Goal: Task Accomplishment & Management: Manage account settings

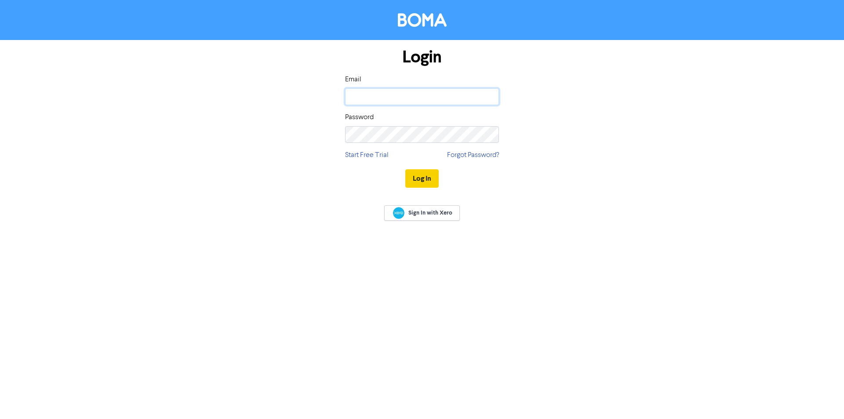
type input "[EMAIL_ADDRESS][DOMAIN_NAME]"
click at [421, 173] on button "Log In" at bounding box center [421, 178] width 33 height 18
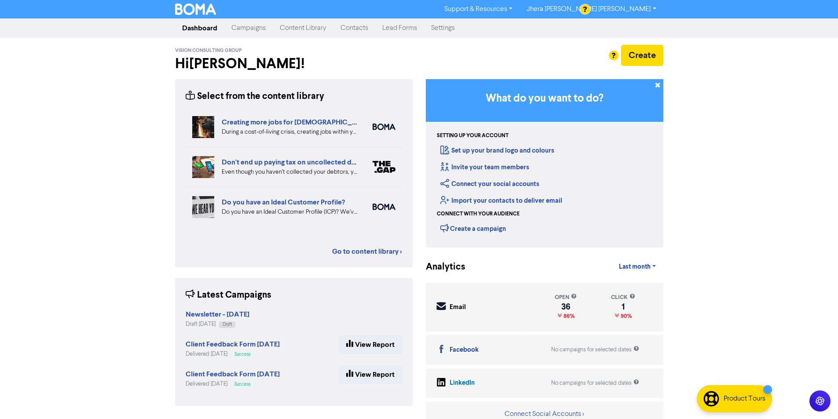
click at [254, 33] on link "Campaigns" at bounding box center [248, 28] width 48 height 18
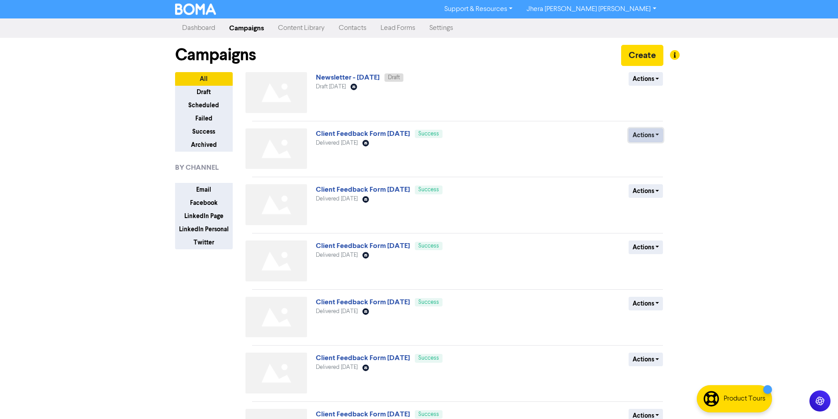
click at [655, 134] on button "Actions" at bounding box center [645, 135] width 35 height 14
click at [660, 157] on button "Duplicate" at bounding box center [663, 154] width 69 height 14
click at [637, 75] on button "Actions" at bounding box center [645, 79] width 35 height 14
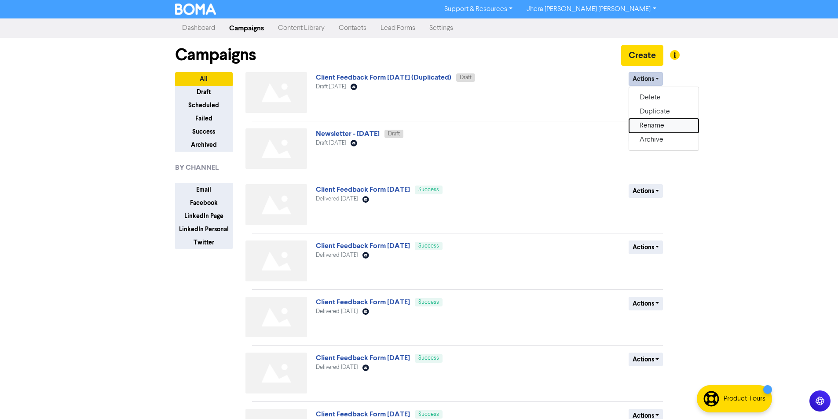
click at [646, 124] on button "Rename" at bounding box center [663, 126] width 69 height 14
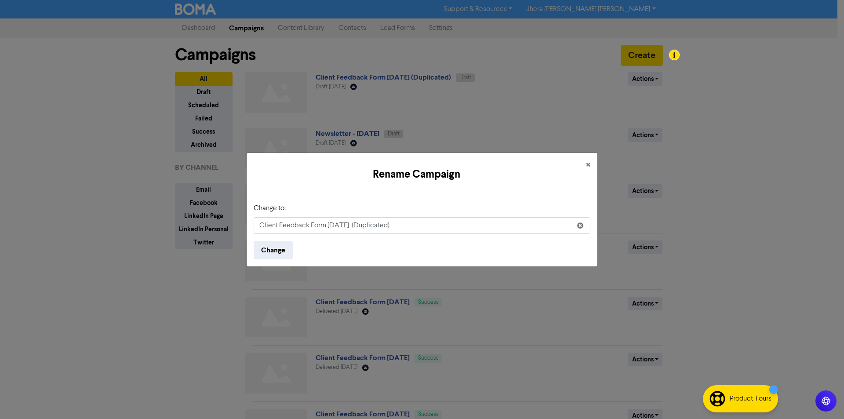
click at [409, 230] on input "Client Feedback Form [DATE] (Duplicated)" at bounding box center [422, 225] width 337 height 17
drag, startPoint x: 434, startPoint y: 223, endPoint x: 363, endPoint y: 234, distance: 72.4
click at [363, 234] on input "Client Feedback Form [DATE] (Duplicated)" at bounding box center [422, 225] width 337 height 17
type input "Client Feedback Form [DATE]"
click at [267, 254] on button "Change" at bounding box center [273, 250] width 39 height 18
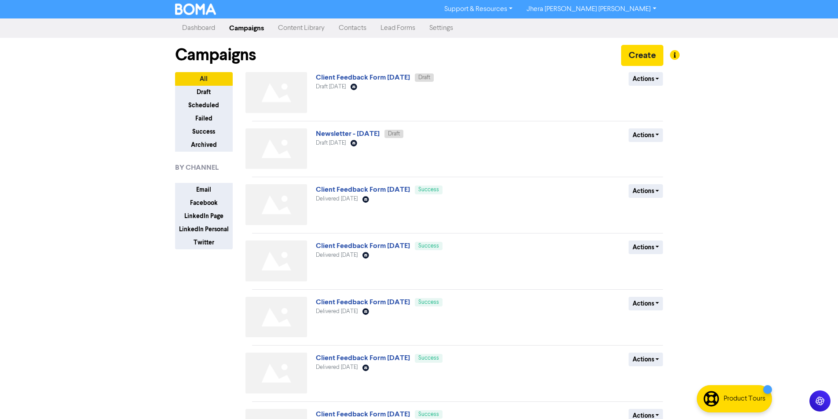
click at [355, 26] on link "Contacts" at bounding box center [353, 28] width 42 height 18
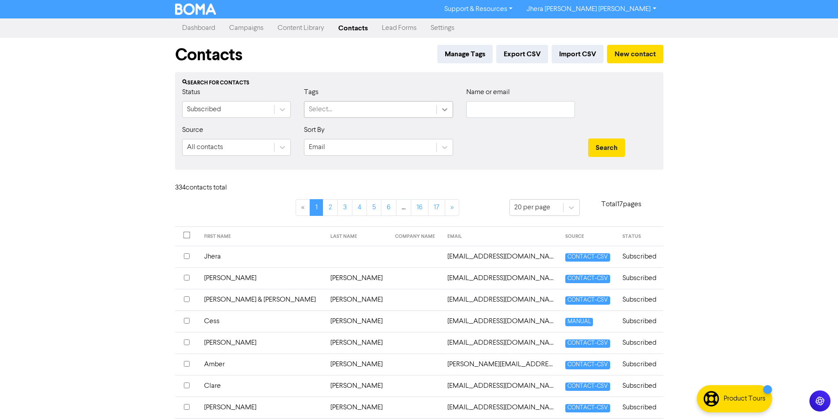
click at [447, 109] on icon at bounding box center [444, 109] width 5 height 3
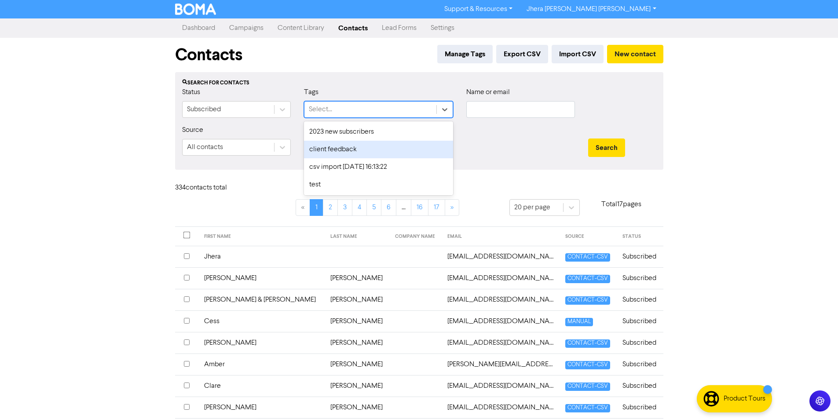
click at [427, 143] on div "client feedback" at bounding box center [378, 150] width 149 height 18
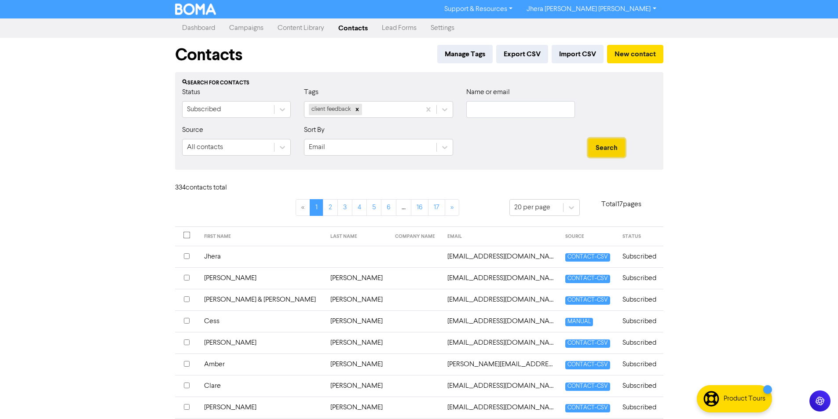
click at [599, 144] on button "Search" at bounding box center [606, 148] width 37 height 18
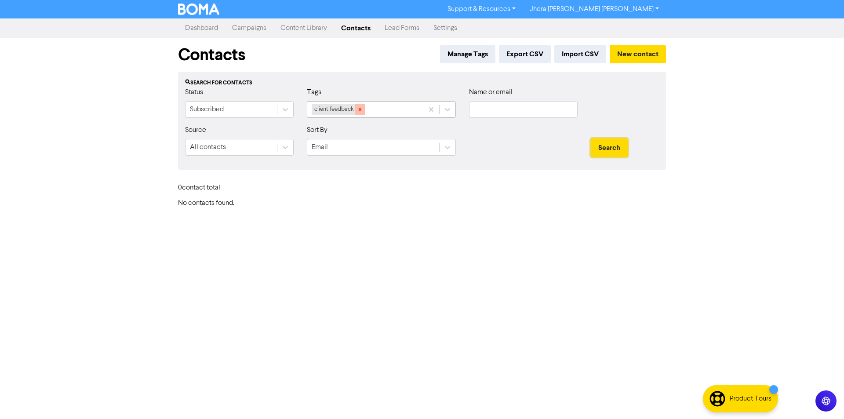
click at [360, 111] on icon at bounding box center [360, 109] width 6 height 6
click at [466, 285] on div "Support & Resources Video Tutorials FAQ & Guides Marketing Education Jhera [PER…" at bounding box center [422, 209] width 844 height 419
click at [460, 298] on div "Support & Resources Video Tutorials FAQ & Guides Marketing Education Jhera [PER…" at bounding box center [422, 209] width 844 height 419
click at [493, 306] on div "Support & Resources Video Tutorials FAQ & Guides Marketing Education Jhera [PER…" at bounding box center [422, 209] width 844 height 419
click at [516, 113] on input "text" at bounding box center [523, 109] width 109 height 17
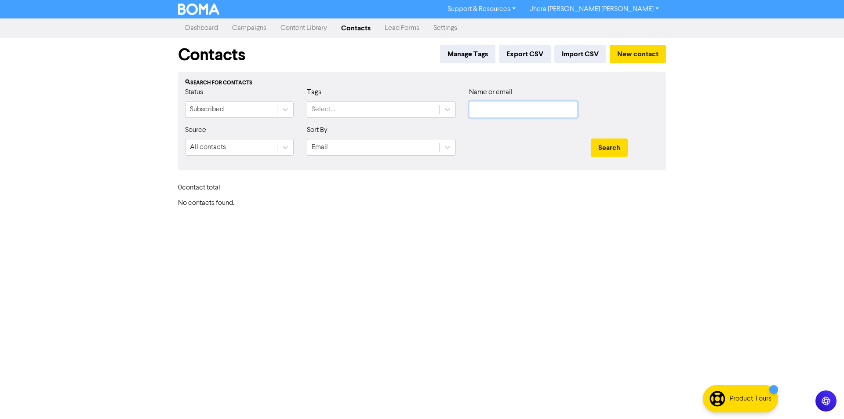
drag, startPoint x: 506, startPoint y: 106, endPoint x: 512, endPoint y: 111, distance: 7.5
paste input "[EMAIL_ADDRESS][DOMAIN_NAME]"
type input "[EMAIL_ADDRESS][DOMAIN_NAME]"
click at [606, 148] on button "Search" at bounding box center [609, 148] width 37 height 18
click at [616, 148] on button "Search" at bounding box center [609, 148] width 37 height 18
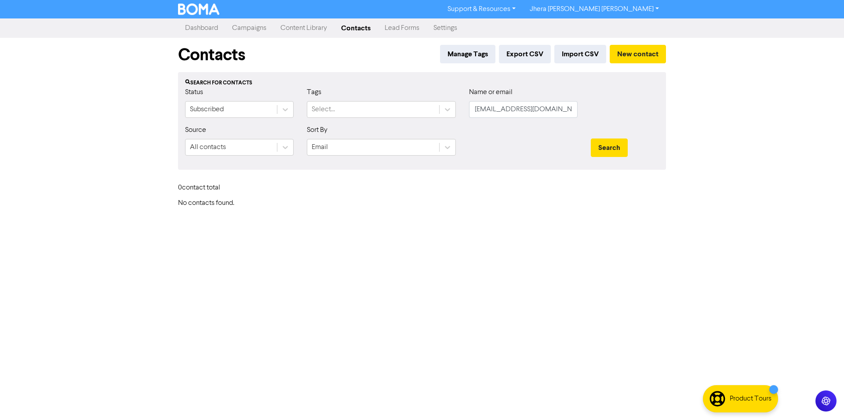
click at [198, 25] on link "Dashboard" at bounding box center [201, 28] width 47 height 18
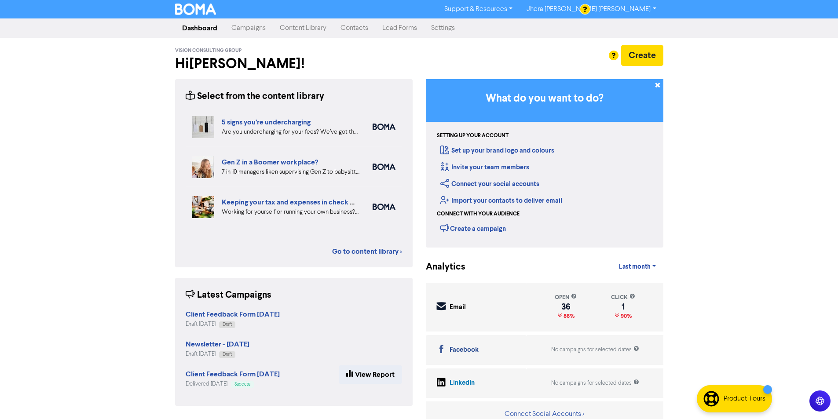
click at [357, 33] on link "Contacts" at bounding box center [354, 28] width 42 height 18
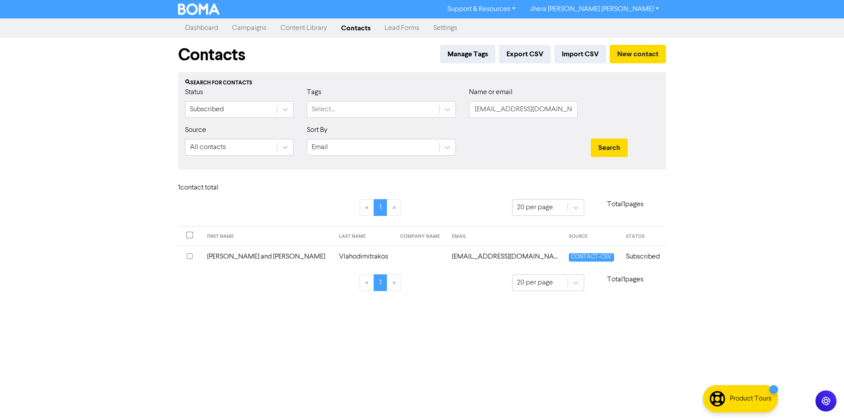
click at [192, 255] on input "checkbox" at bounding box center [190, 256] width 6 height 6
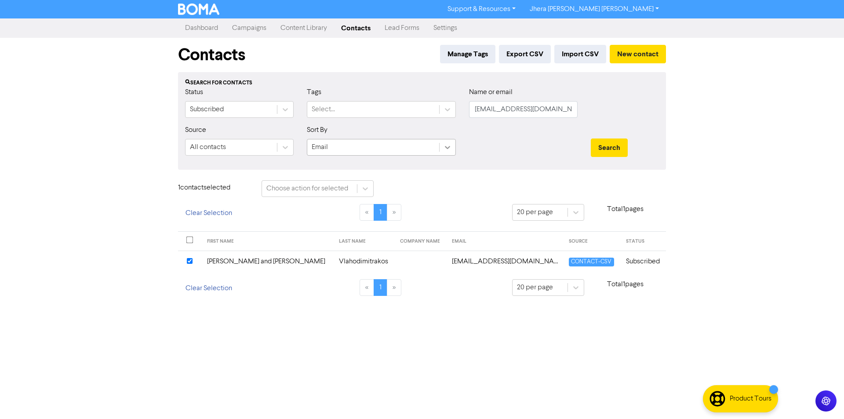
click at [445, 144] on icon at bounding box center [447, 147] width 9 height 9
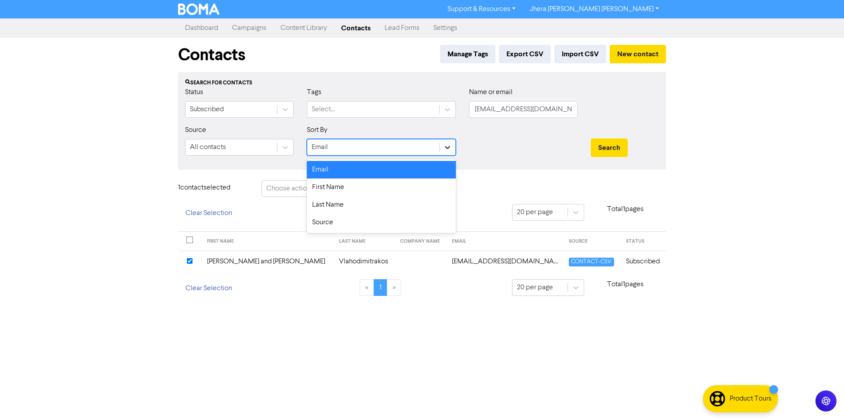
click at [445, 144] on icon at bounding box center [447, 147] width 9 height 9
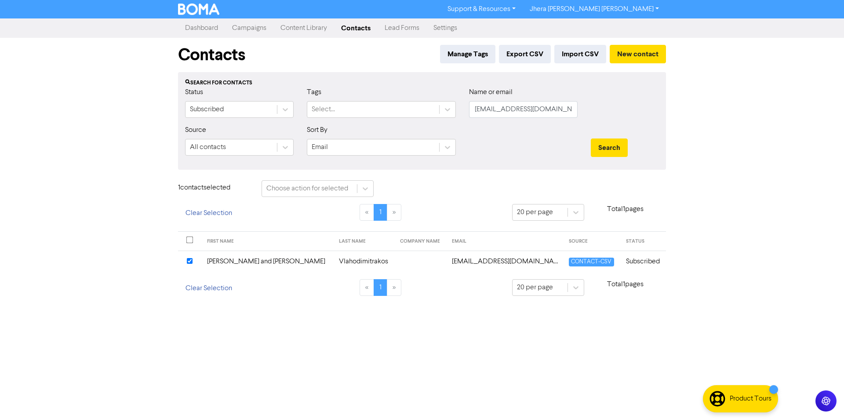
click at [438, 101] on div "Tags Select..." at bounding box center [381, 102] width 149 height 31
click at [442, 107] on div at bounding box center [448, 110] width 16 height 16
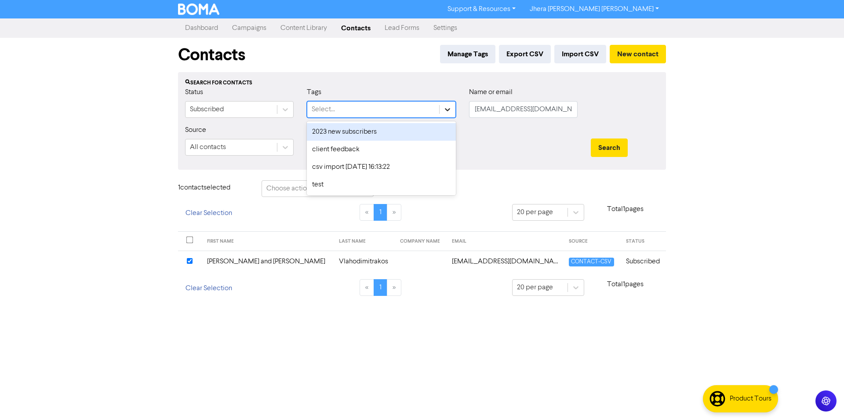
click at [452, 103] on div at bounding box center [448, 110] width 16 height 16
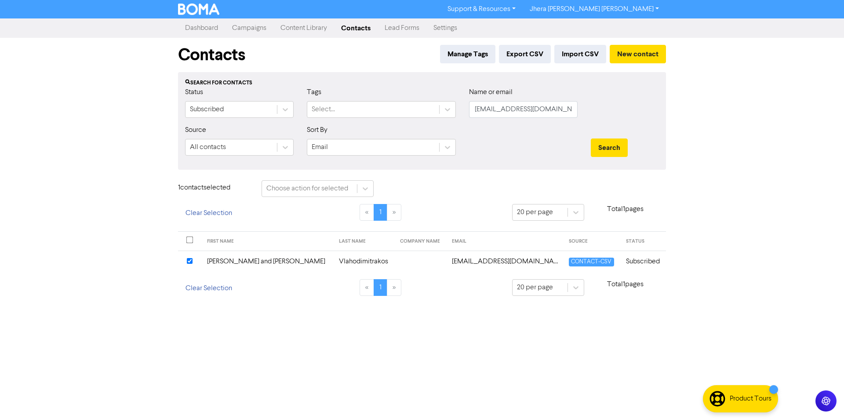
click at [250, 263] on td "[PERSON_NAME] and [PERSON_NAME]" at bounding box center [268, 262] width 132 height 22
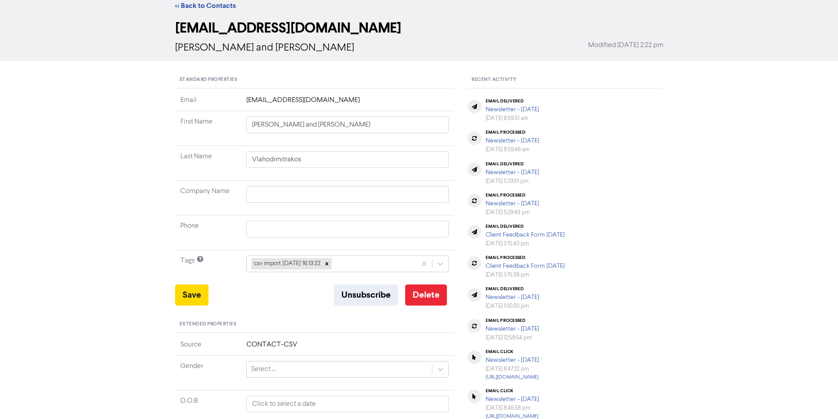
scroll to position [44, 0]
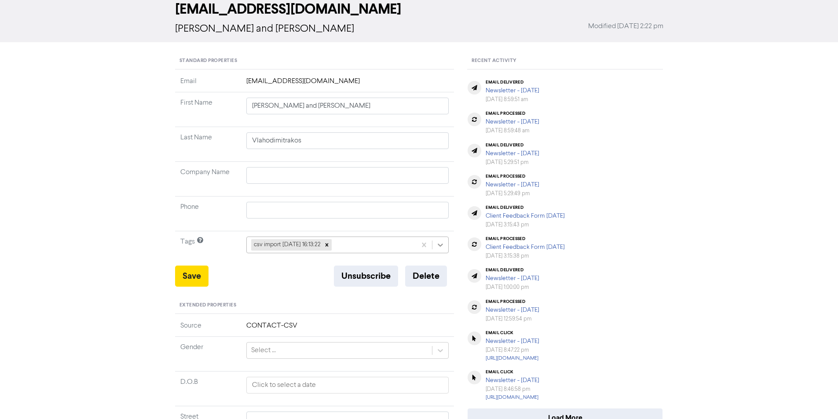
click at [441, 248] on icon at bounding box center [440, 245] width 9 height 9
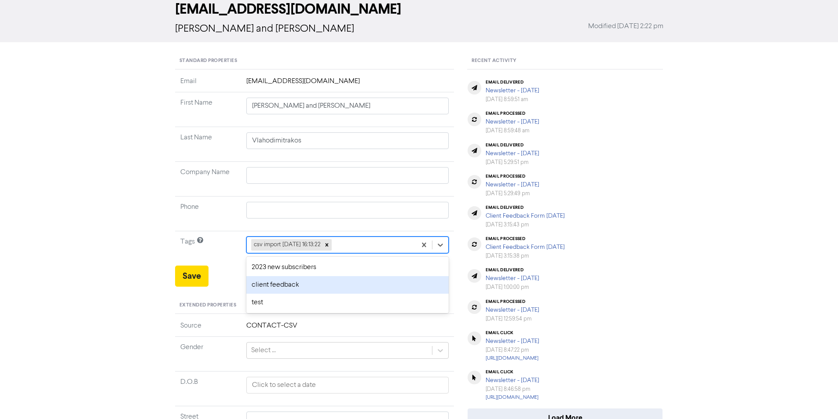
click at [381, 283] on div "client feedback" at bounding box center [347, 285] width 203 height 18
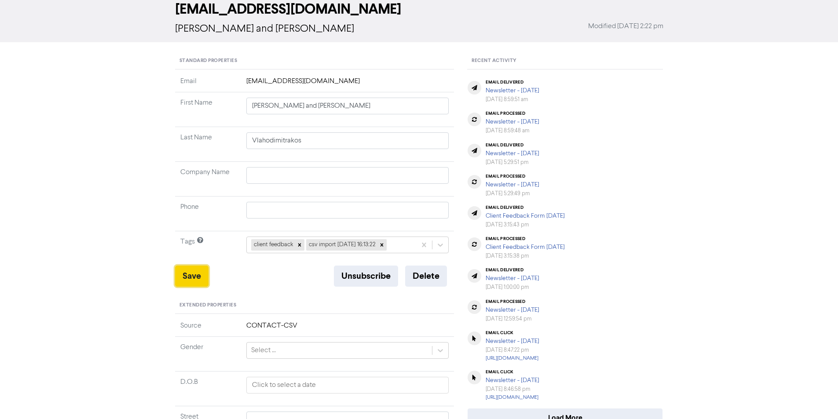
click at [196, 281] on button "Save" at bounding box center [191, 276] width 33 height 21
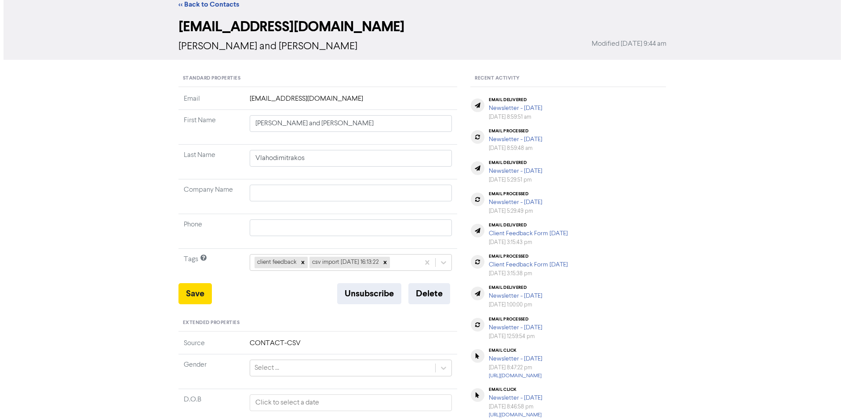
scroll to position [0, 0]
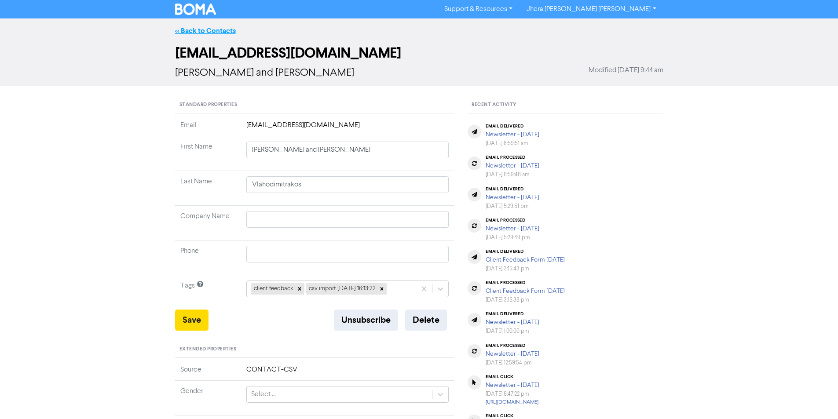
click at [199, 34] on link "<< Back to Contacts" at bounding box center [205, 30] width 61 height 9
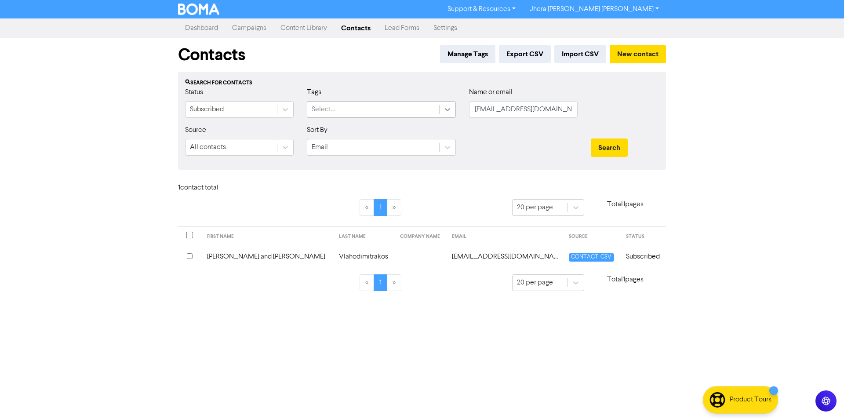
click at [445, 117] on div at bounding box center [448, 110] width 16 height 16
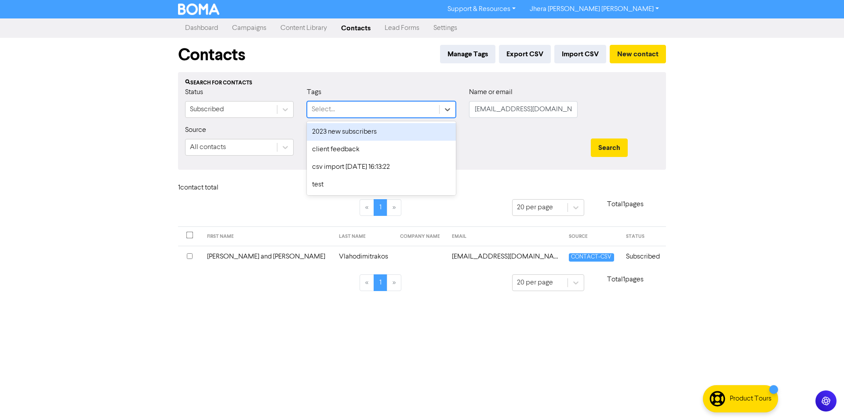
click at [424, 140] on div "2023 new subscribers" at bounding box center [381, 132] width 149 height 18
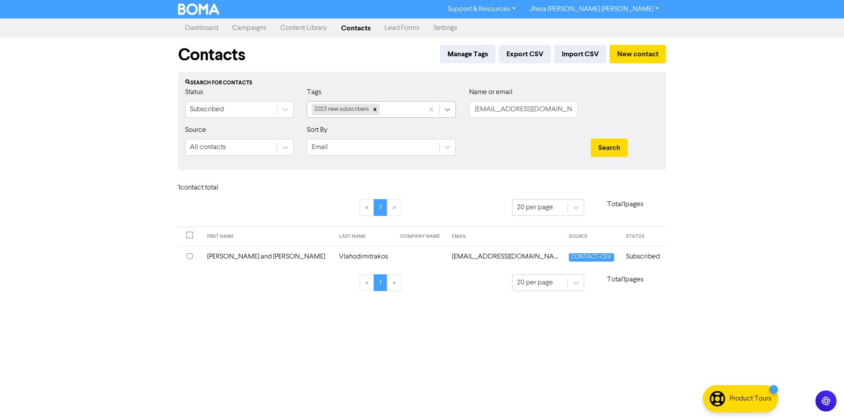
click at [455, 111] on div at bounding box center [448, 110] width 16 height 16
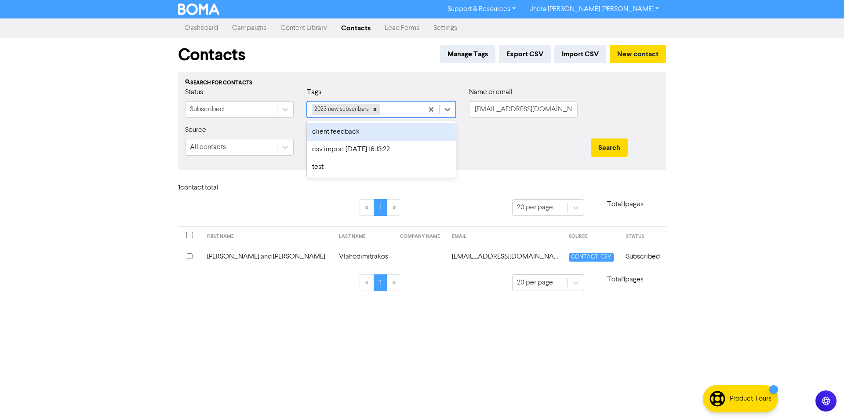
click at [419, 131] on div "client feedback" at bounding box center [381, 132] width 149 height 18
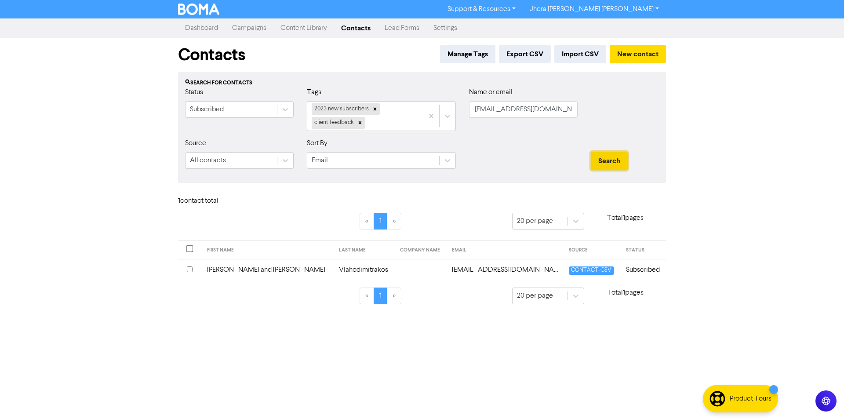
click at [603, 159] on button "Search" at bounding box center [609, 161] width 37 height 18
click at [234, 32] on link "Campaigns" at bounding box center [249, 28] width 48 height 18
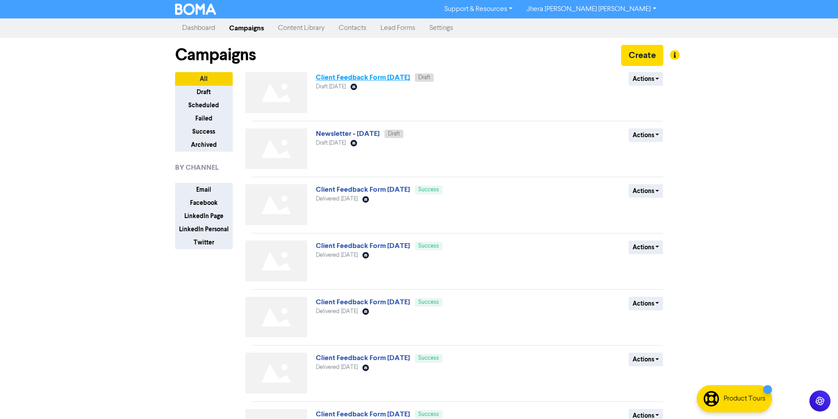
click at [402, 76] on link "Client Feedback Form [DATE]" at bounding box center [363, 77] width 94 height 9
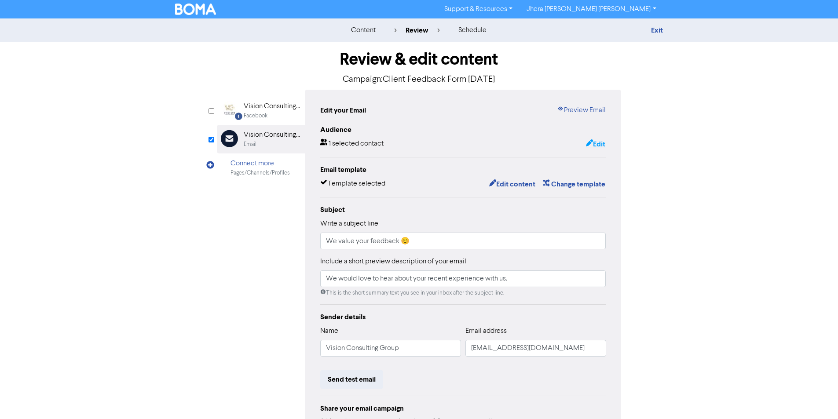
click at [597, 144] on button "Edit" at bounding box center [595, 144] width 20 height 11
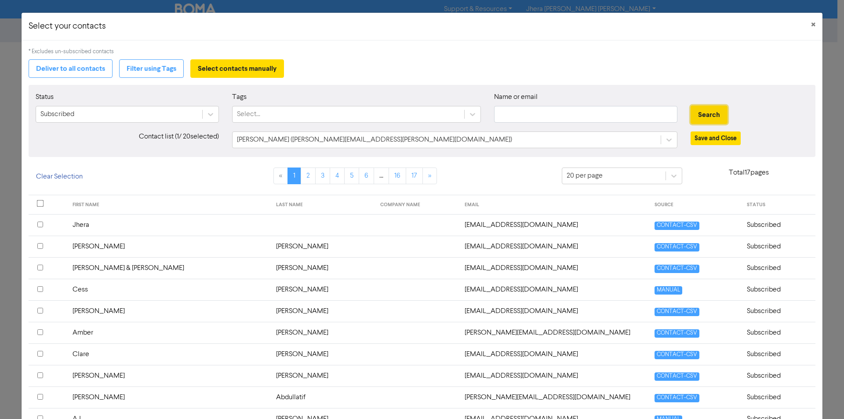
click at [703, 115] on button "Search" at bounding box center [709, 115] width 37 height 18
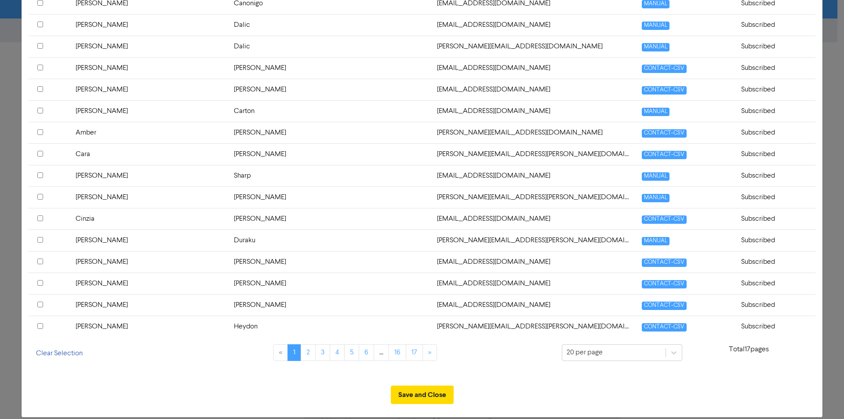
scroll to position [319, 0]
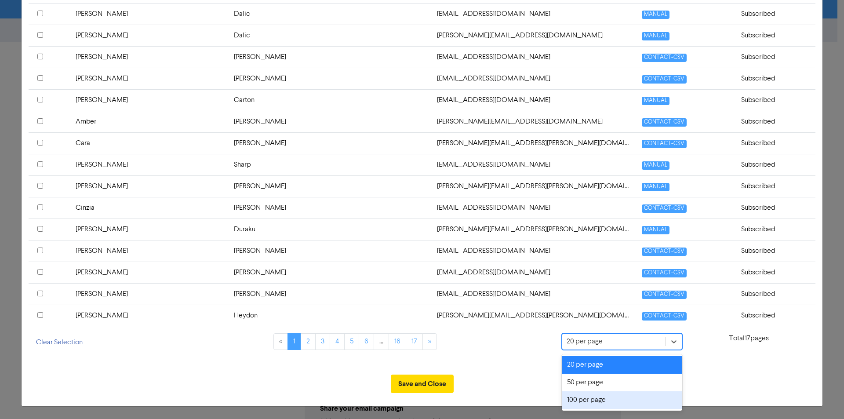
click at [611, 397] on div "100 per page" at bounding box center [622, 400] width 120 height 18
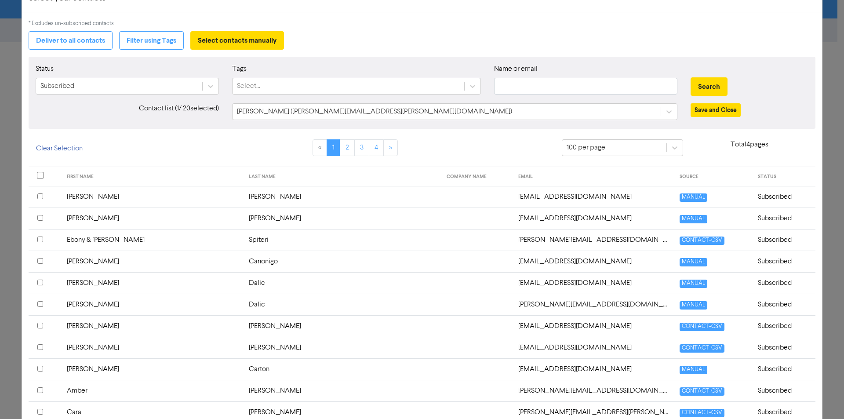
scroll to position [0, 0]
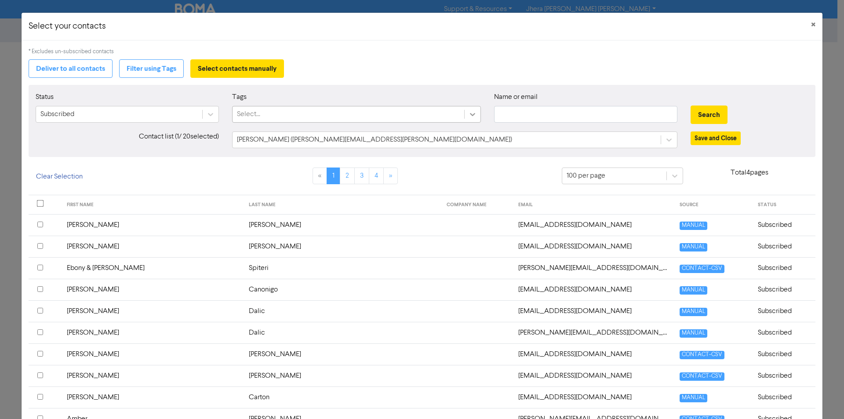
click at [470, 113] on icon at bounding box center [472, 114] width 5 height 3
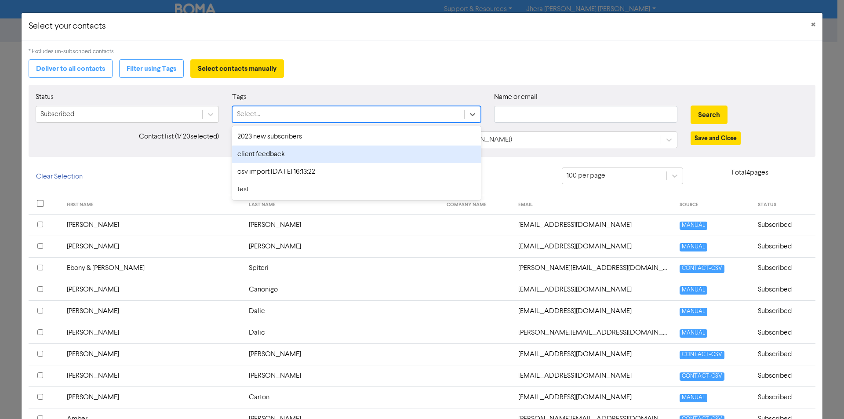
click at [449, 147] on div "client feedback" at bounding box center [356, 155] width 249 height 18
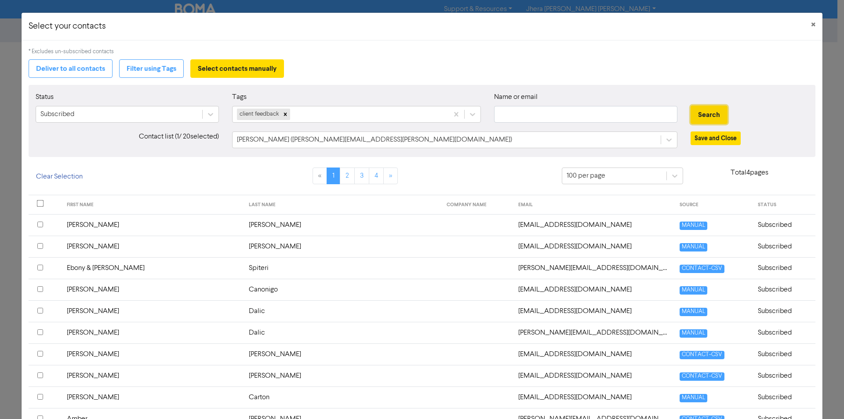
click at [704, 115] on button "Search" at bounding box center [709, 115] width 37 height 18
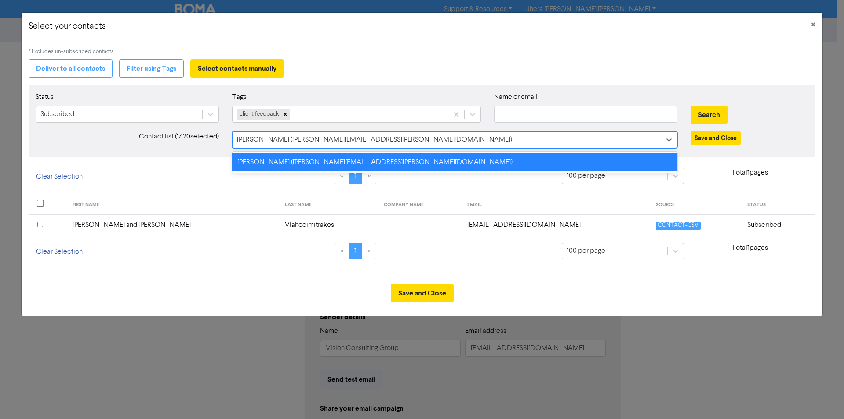
drag, startPoint x: 402, startPoint y: 139, endPoint x: 273, endPoint y: 138, distance: 129.3
click at [273, 138] on div "[PERSON_NAME] ([PERSON_NAME][EMAIL_ADDRESS][PERSON_NAME][DOMAIN_NAME])" at bounding box center [447, 140] width 428 height 16
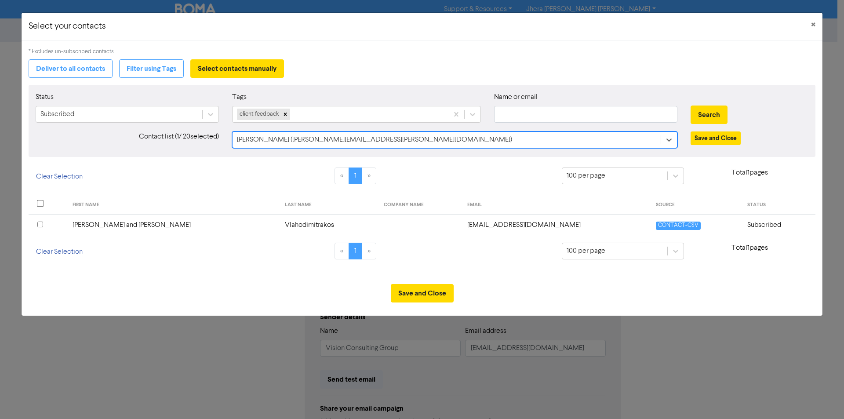
click at [395, 142] on div "[PERSON_NAME] ([PERSON_NAME][EMAIL_ADDRESS][PERSON_NAME][DOMAIN_NAME])" at bounding box center [447, 140] width 428 height 16
click at [671, 143] on icon at bounding box center [669, 139] width 9 height 9
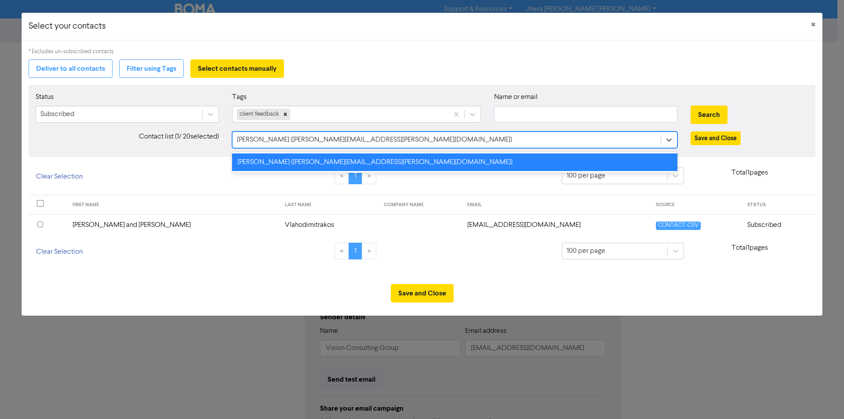
click at [39, 225] on input "checkbox" at bounding box center [40, 225] width 6 height 6
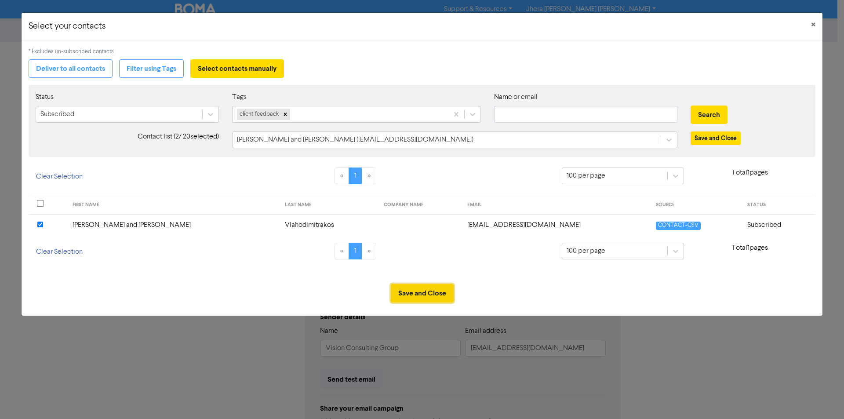
click at [429, 288] on button "Save and Close" at bounding box center [422, 293] width 63 height 18
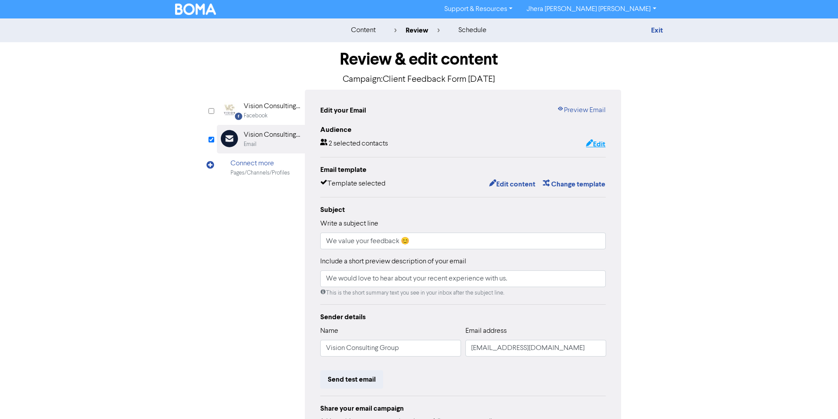
click at [598, 144] on button "Edit" at bounding box center [595, 144] width 20 height 11
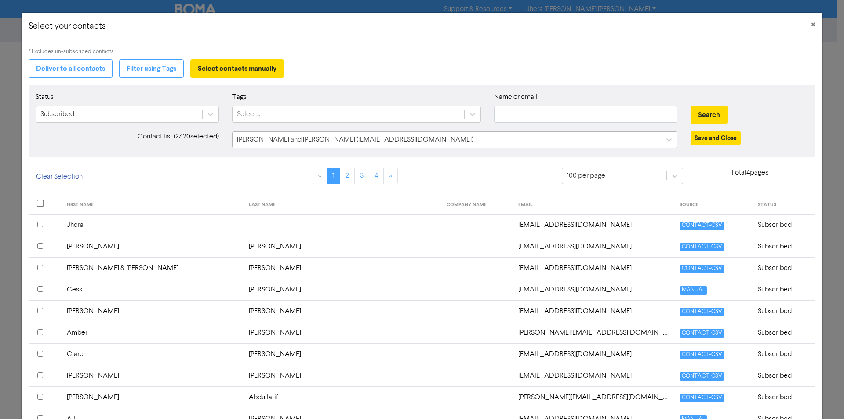
click at [446, 139] on div "[PERSON_NAME] and [PERSON_NAME] ([EMAIL_ADDRESS][DOMAIN_NAME])" at bounding box center [447, 140] width 428 height 16
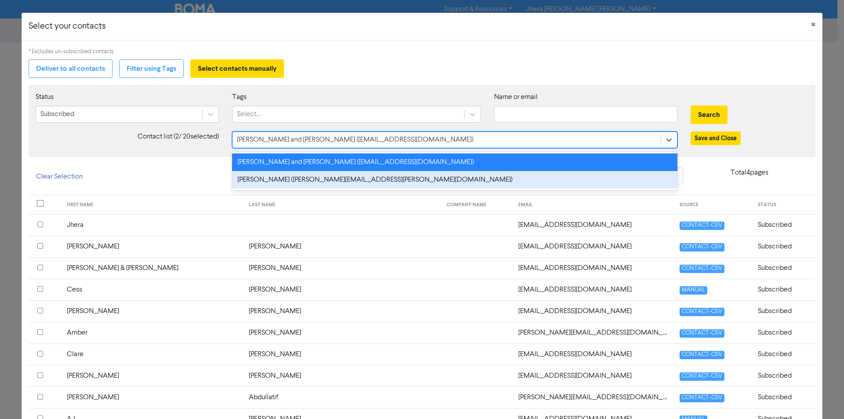
click at [439, 181] on div "[PERSON_NAME] ([PERSON_NAME][EMAIL_ADDRESS][PERSON_NAME][DOMAIN_NAME])" at bounding box center [454, 180] width 445 height 18
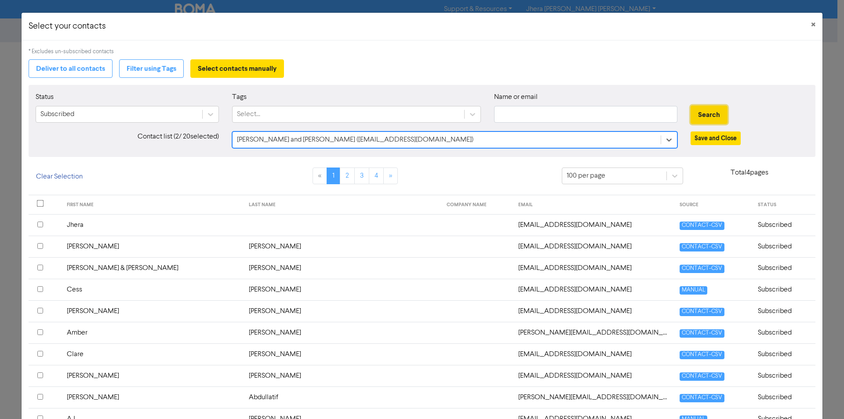
click at [691, 116] on button "Search" at bounding box center [709, 115] width 37 height 18
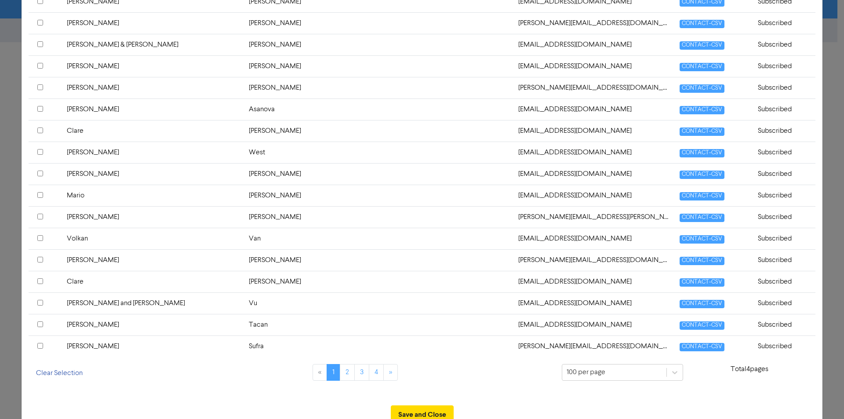
scroll to position [2043, 0]
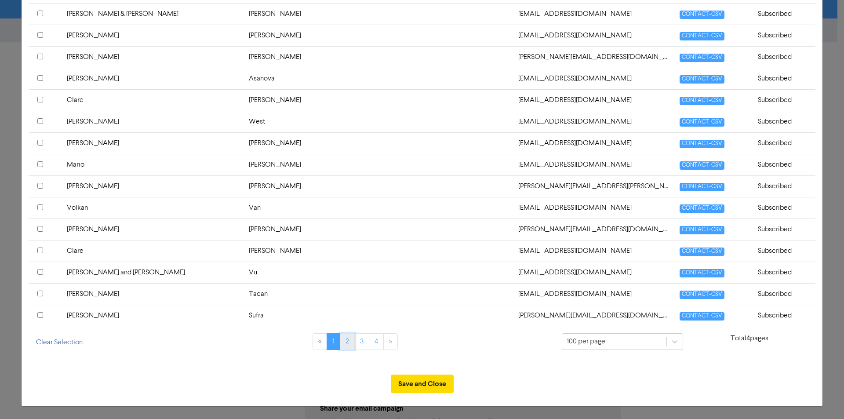
click at [344, 343] on link "2" at bounding box center [347, 341] width 15 height 17
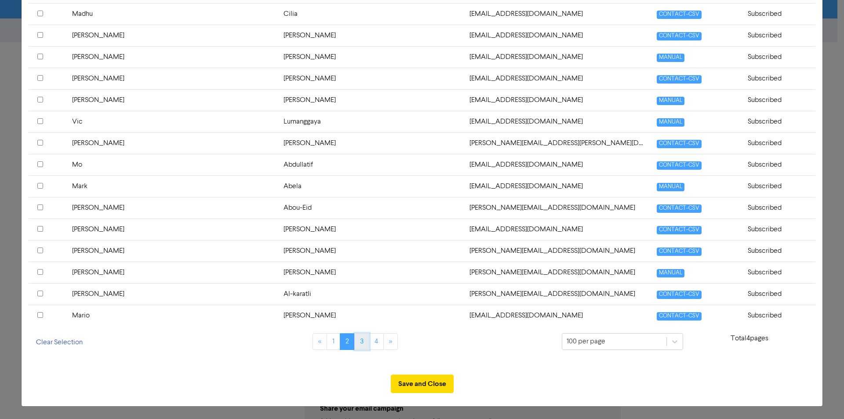
click at [362, 343] on link "3" at bounding box center [361, 341] width 15 height 17
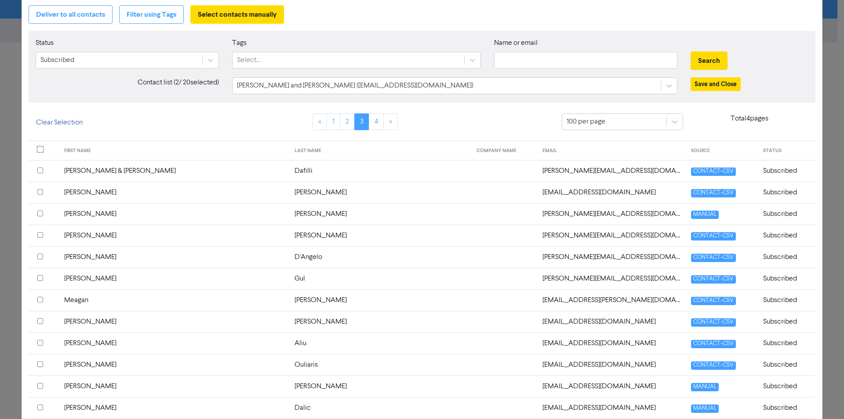
scroll to position [0, 0]
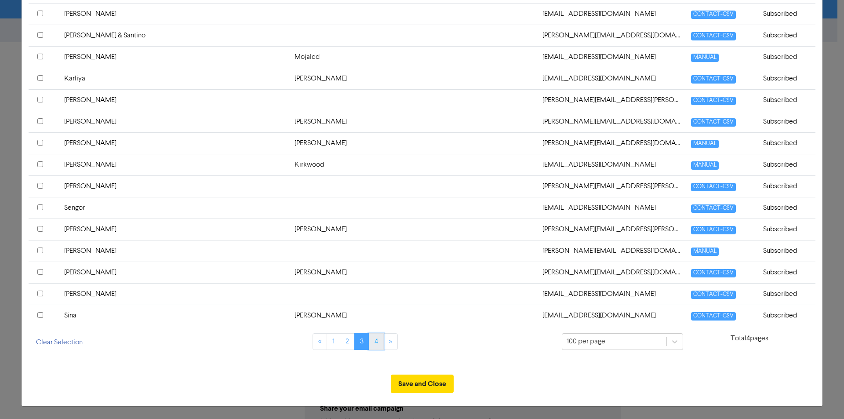
click at [370, 340] on link "4" at bounding box center [376, 341] width 15 height 17
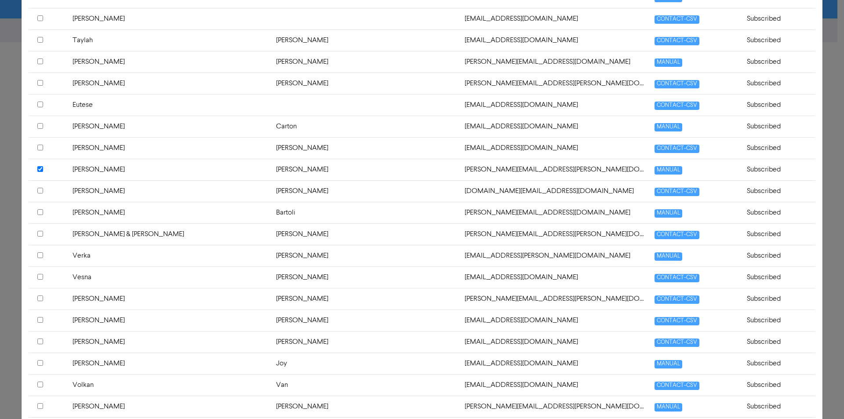
scroll to position [357, 0]
click at [39, 168] on input "checkbox" at bounding box center [40, 170] width 6 height 6
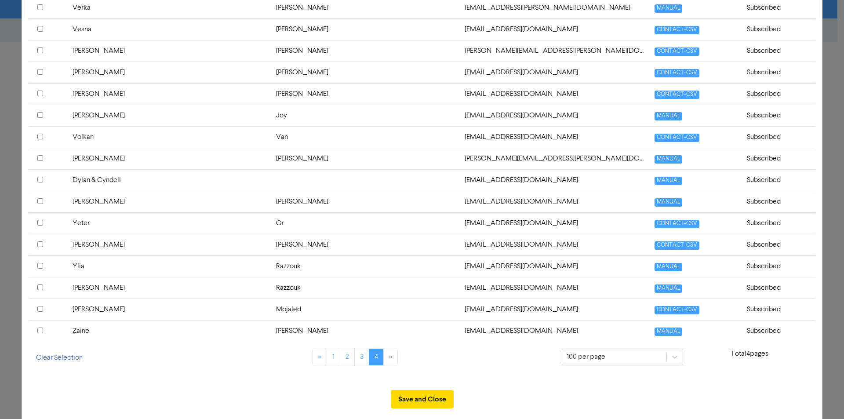
scroll to position [620, 0]
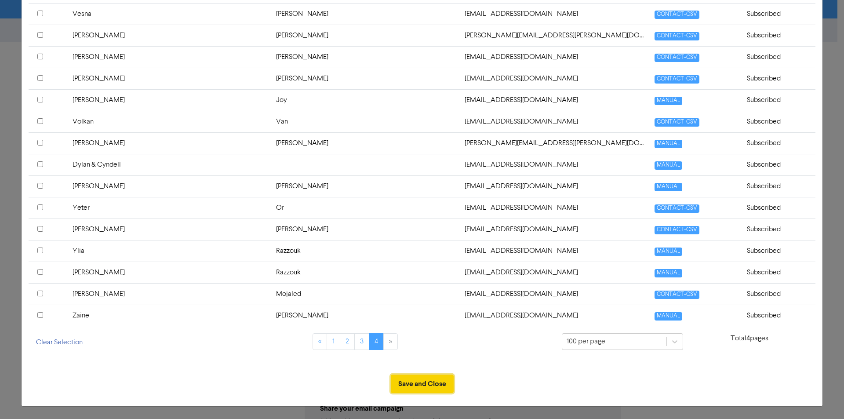
click at [411, 389] on button "Save and Close" at bounding box center [422, 384] width 63 height 18
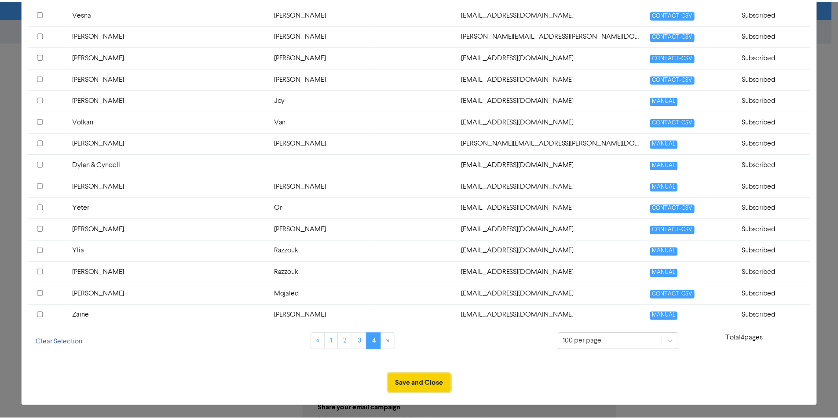
scroll to position [0, 0]
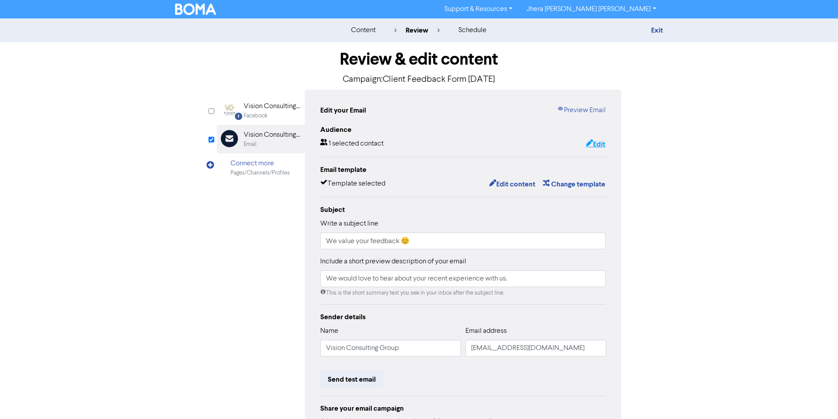
click at [595, 143] on button "Edit" at bounding box center [595, 144] width 20 height 11
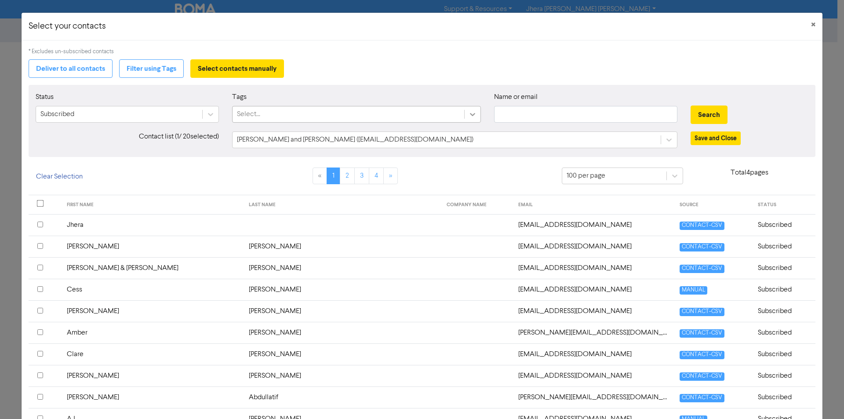
click at [468, 114] on icon at bounding box center [472, 114] width 9 height 9
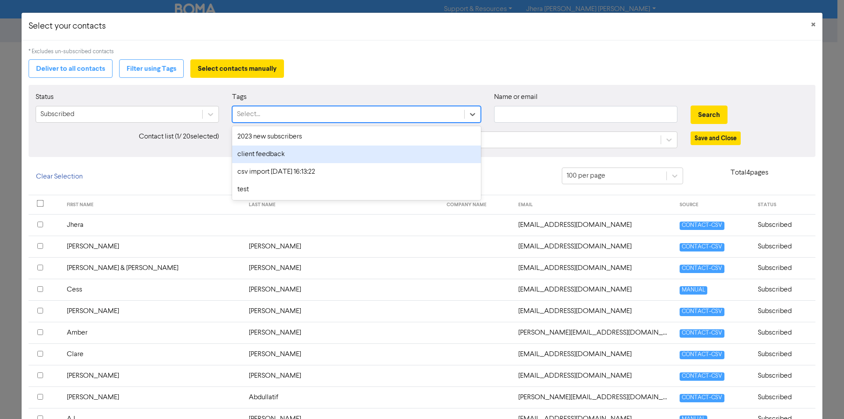
click at [441, 150] on div "client feedback" at bounding box center [356, 155] width 249 height 18
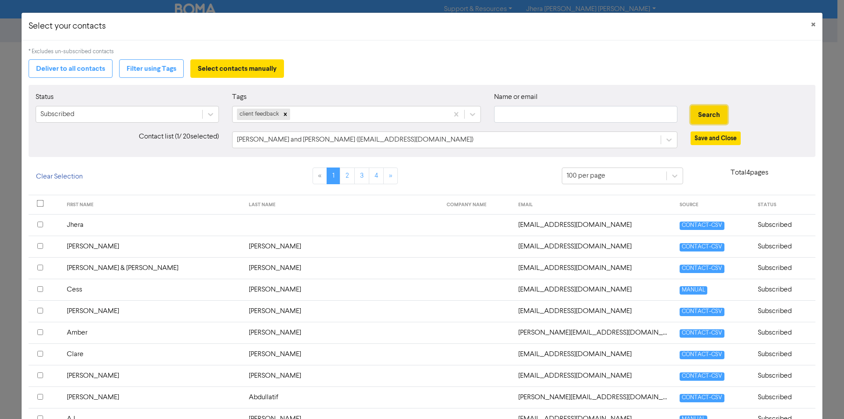
click at [713, 115] on button "Search" at bounding box center [709, 115] width 37 height 18
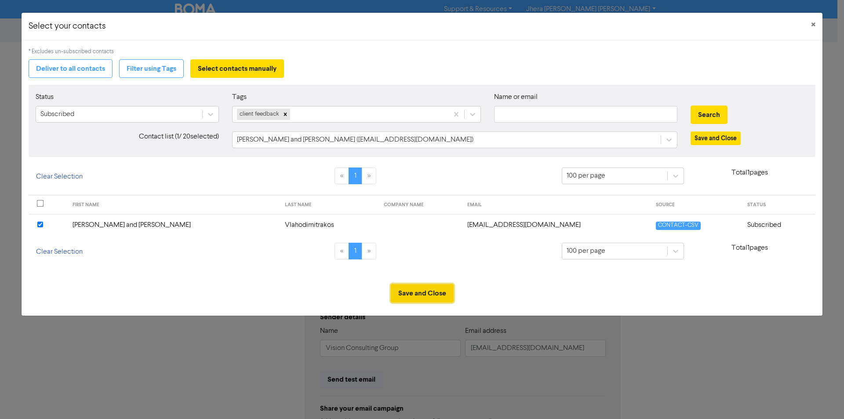
click at [439, 292] on button "Save and Close" at bounding box center [422, 293] width 63 height 18
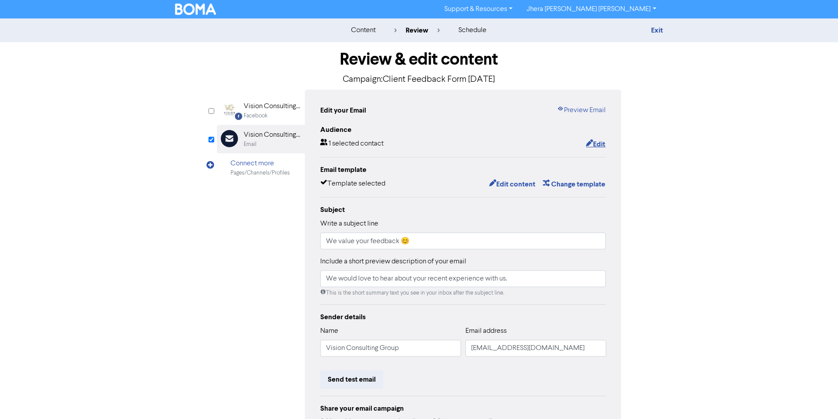
scroll to position [85, 0]
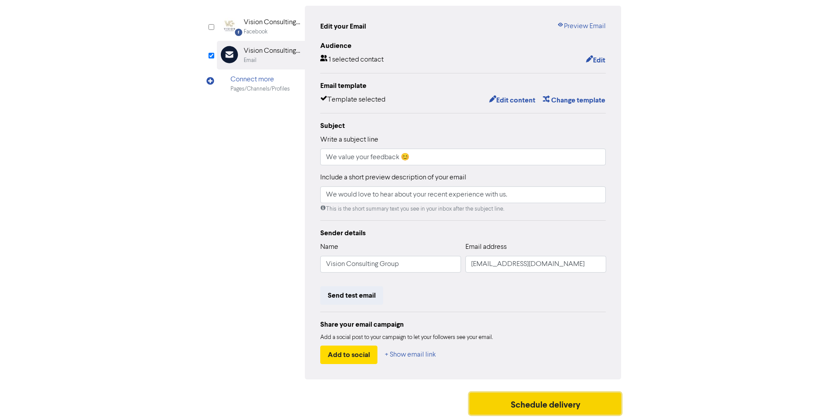
click at [500, 405] on button "Schedule delivery" at bounding box center [545, 404] width 152 height 22
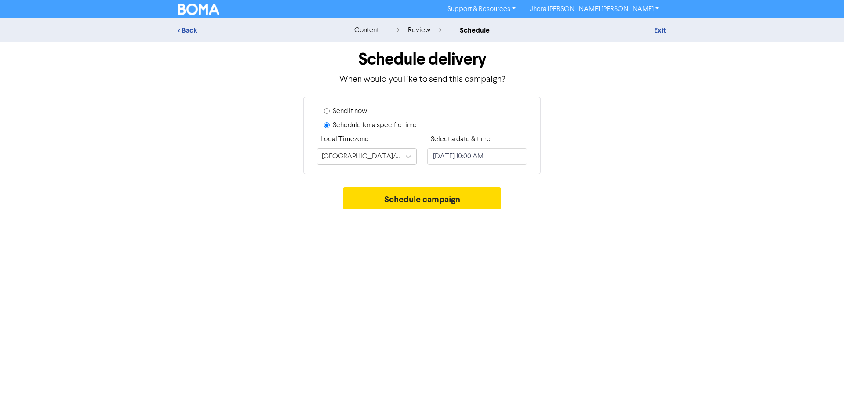
click at [346, 106] on label "Send it now" at bounding box center [350, 111] width 34 height 11
click at [330, 108] on input "Send it now" at bounding box center [327, 111] width 6 height 6
radio input "true"
radio input "false"
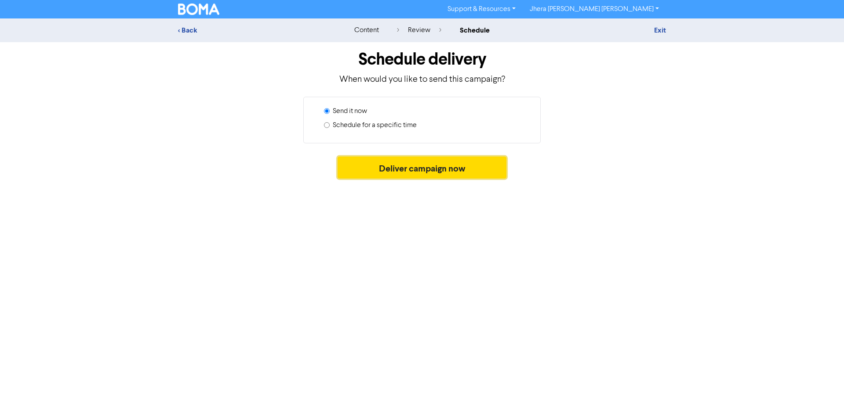
click at [364, 164] on button "Deliver campaign now" at bounding box center [422, 168] width 169 height 22
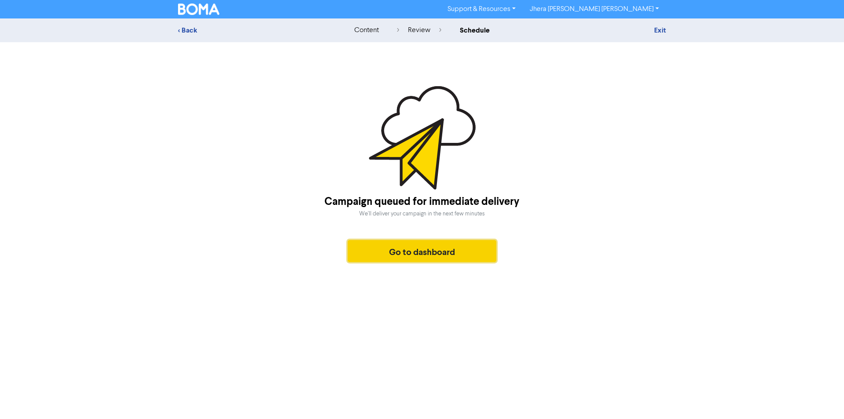
click at [447, 252] on button "Go to dashboard" at bounding box center [422, 251] width 149 height 22
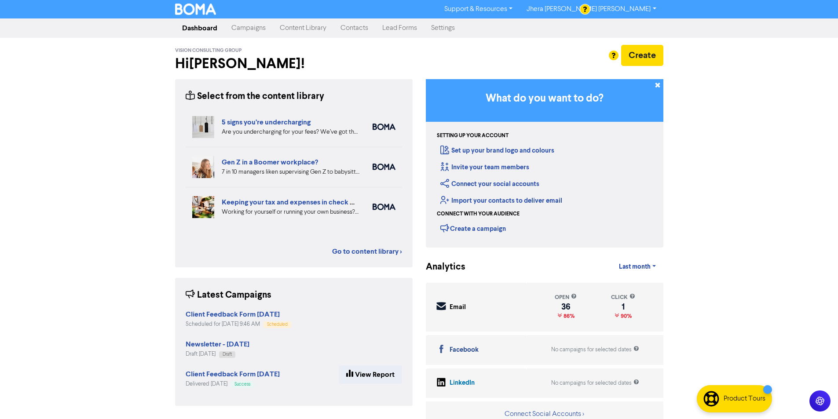
click at [632, 5] on link "Jhera [PERSON_NAME] [PERSON_NAME]" at bounding box center [590, 9] width 143 height 14
click at [589, 26] on button "Log Out" at bounding box center [554, 26] width 69 height 11
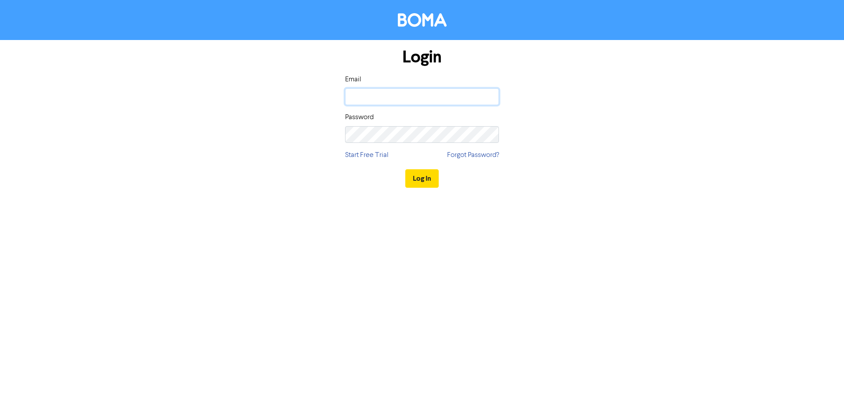
type input "[EMAIL_ADDRESS][DOMAIN_NAME]"
